Goal: Find contact information: Find contact information

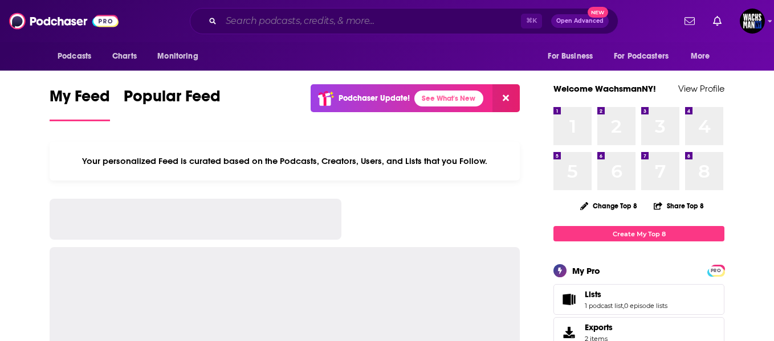
click at [323, 23] on input "Search podcasts, credits, & more..." at bounding box center [371, 21] width 300 height 18
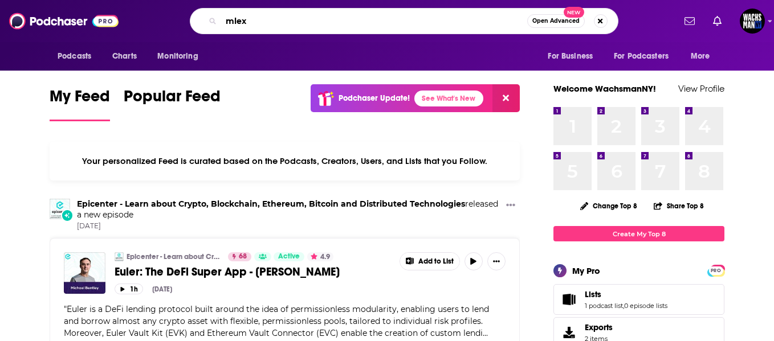
type input "mlex"
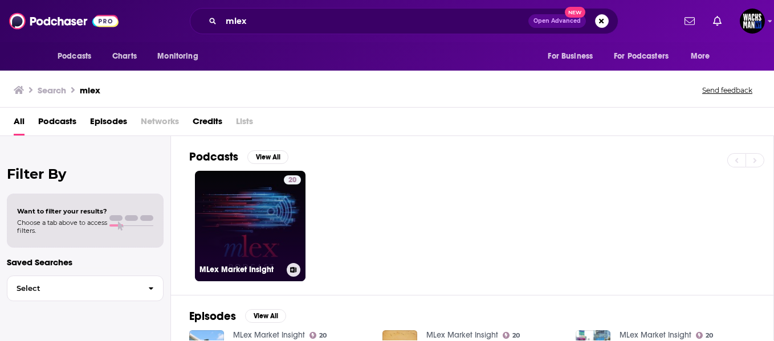
click at [294, 211] on div "20" at bounding box center [292, 220] width 17 height 88
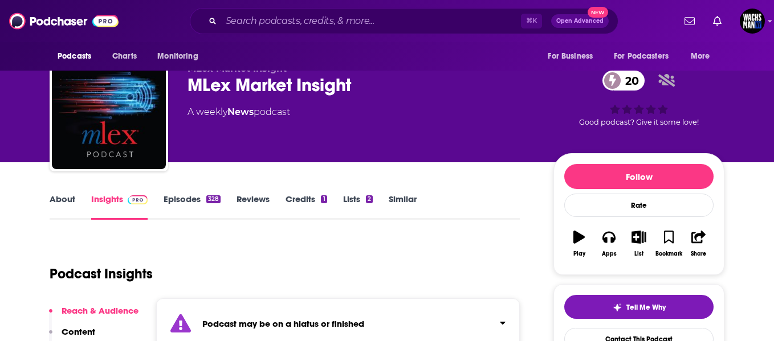
scroll to position [44, 0]
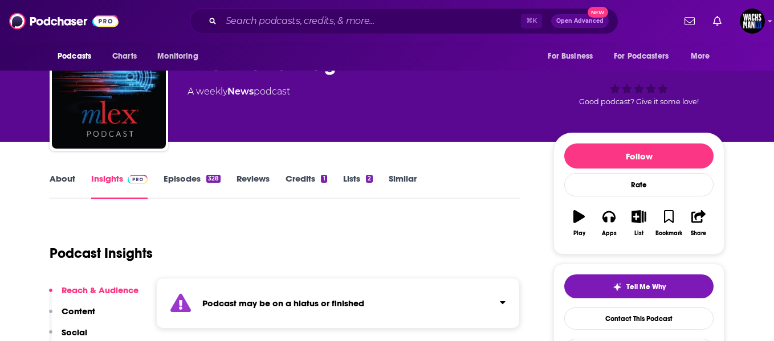
click at [71, 177] on link "About" at bounding box center [63, 186] width 26 height 26
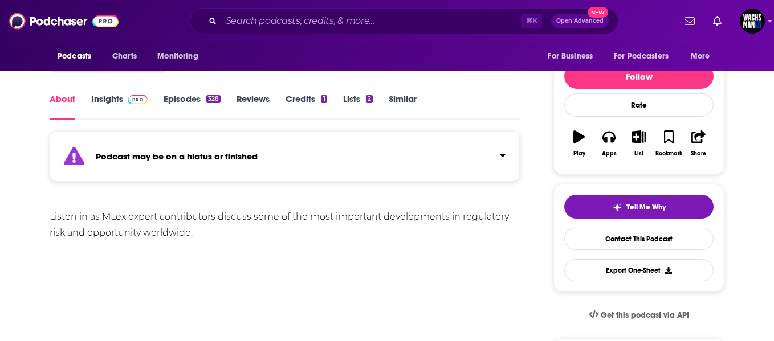
scroll to position [122, 0]
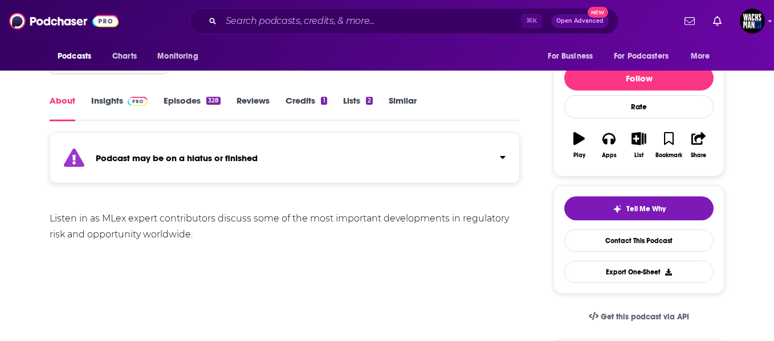
click at [114, 104] on link "Insights" at bounding box center [119, 108] width 56 height 26
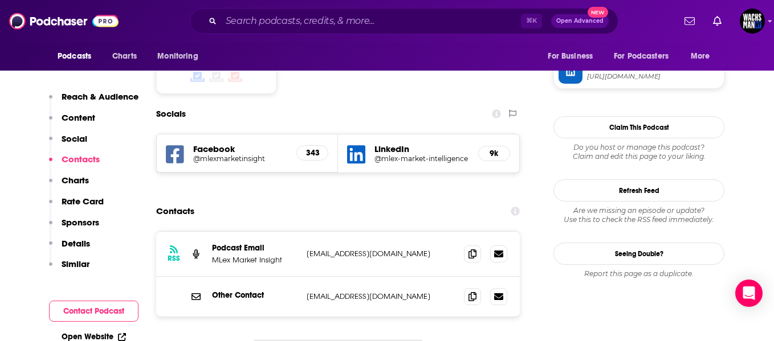
scroll to position [1000, 0]
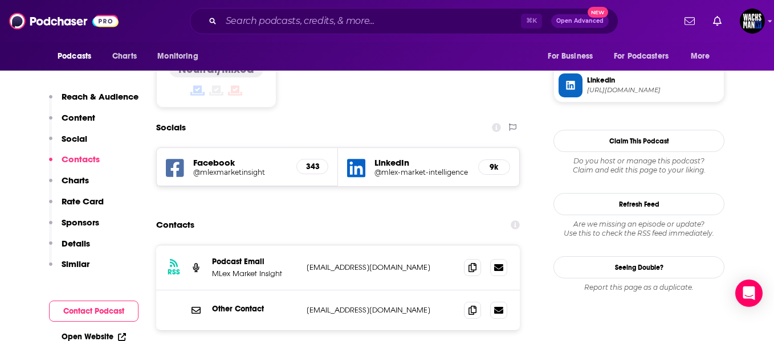
click at [380, 157] on h5 "LinkedIn" at bounding box center [422, 162] width 95 height 11
click at [364, 159] on icon at bounding box center [356, 168] width 18 height 18
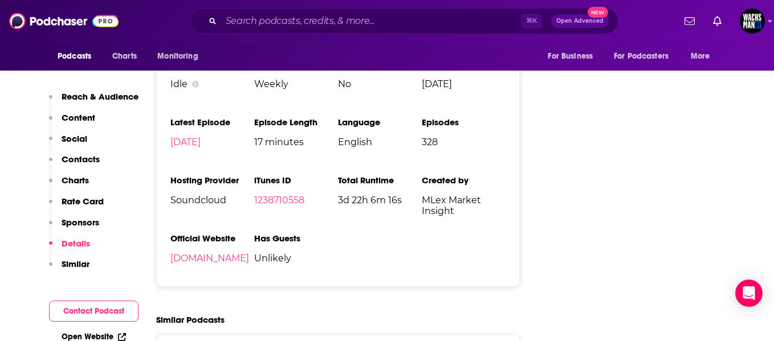
scroll to position [1760, 0]
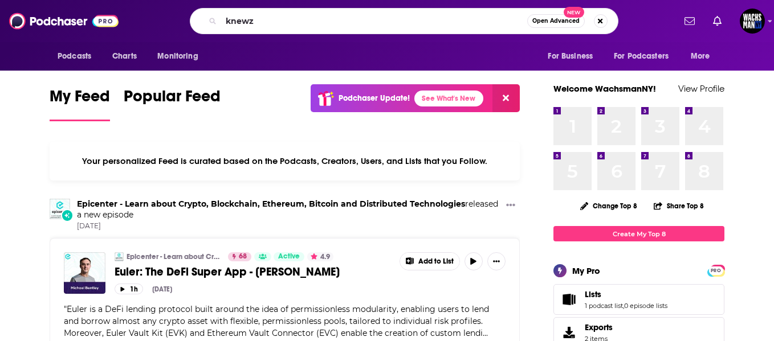
type input "knewz"
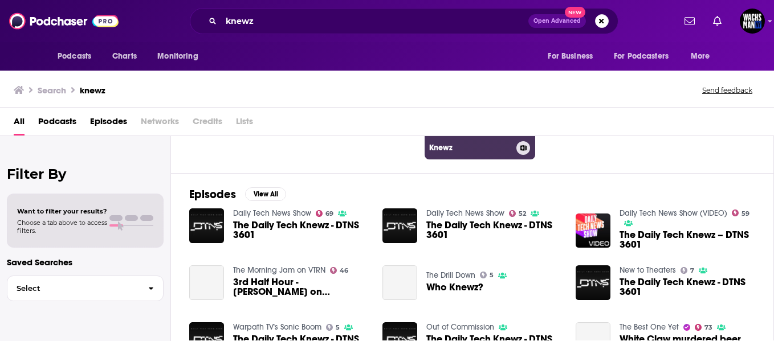
scroll to position [125, 0]
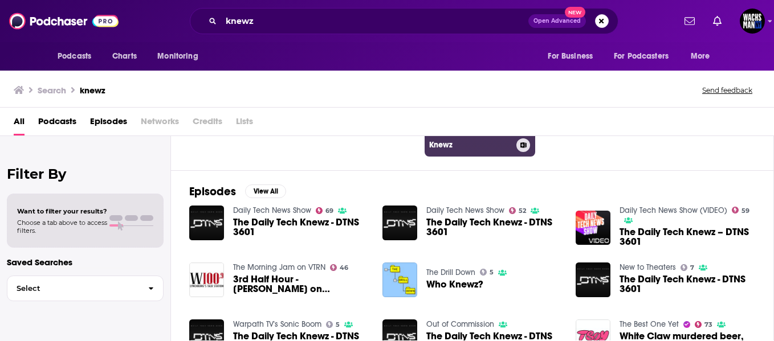
click at [488, 139] on div "Knewz" at bounding box center [479, 146] width 101 height 14
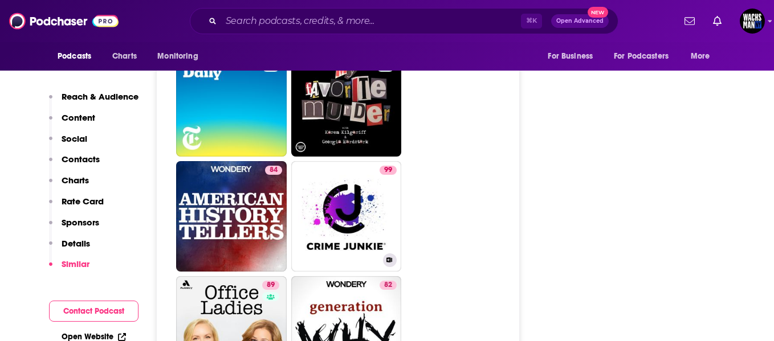
scroll to position [1680, 0]
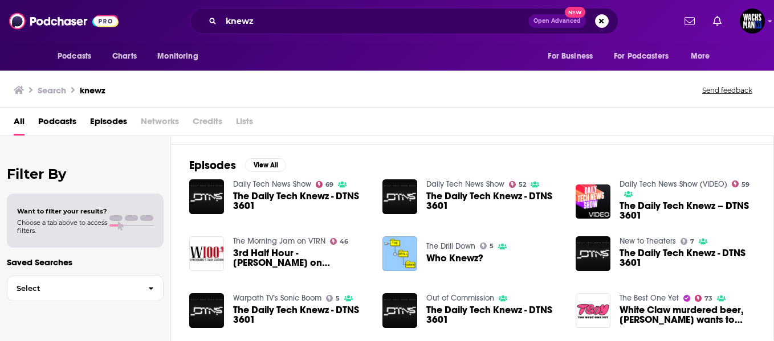
scroll to position [157, 0]
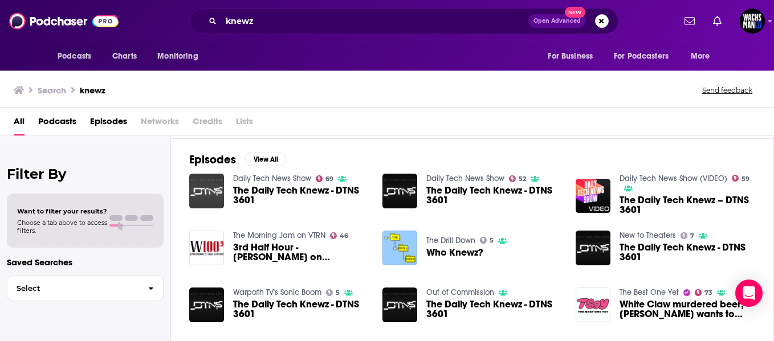
click at [214, 188] on img "The Daily Tech Knewz - DTNS 3601" at bounding box center [206, 191] width 35 height 35
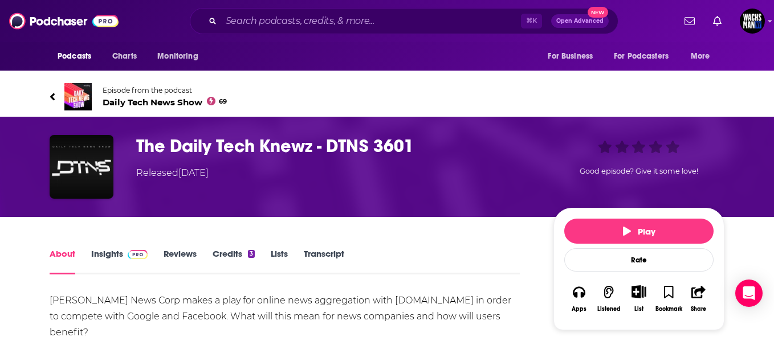
click at [108, 257] on link "Insights" at bounding box center [119, 262] width 56 height 26
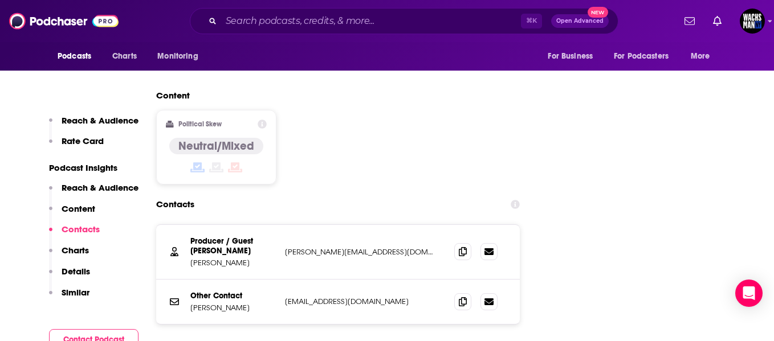
scroll to position [1359, 0]
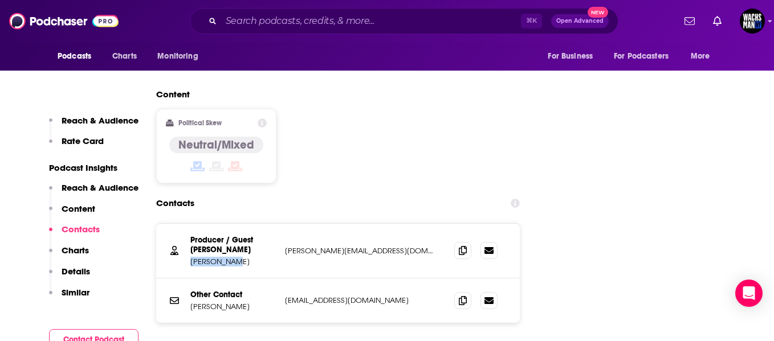
drag, startPoint x: 250, startPoint y: 192, endPoint x: 188, endPoint y: 192, distance: 62.1
click at [188, 224] on div "Producer / Guest Booker Roger Chang roger@dailytechnewsshow.com roger@dailytech…" at bounding box center [338, 251] width 364 height 55
copy p "Roger Chang"
click at [461, 242] on span at bounding box center [462, 250] width 17 height 17
click at [467, 242] on span at bounding box center [462, 250] width 17 height 17
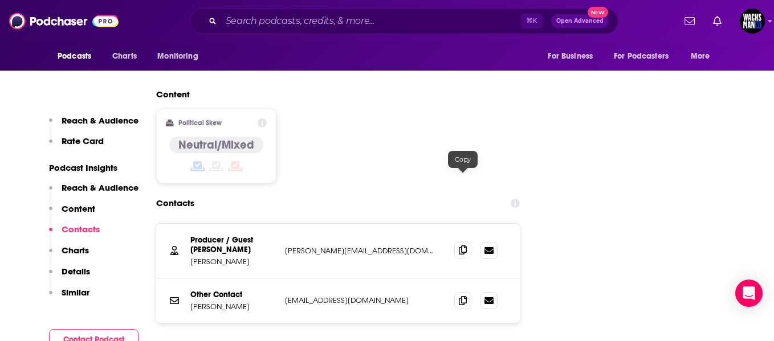
click at [462, 246] on icon at bounding box center [463, 250] width 8 height 9
